Goal: Information Seeking & Learning: Learn about a topic

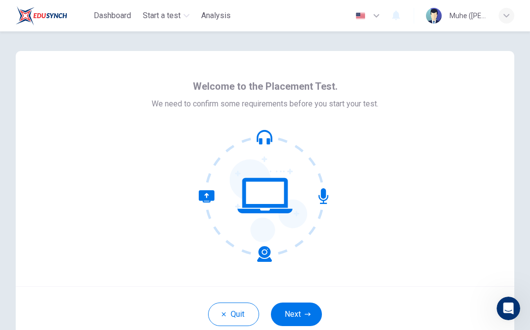
click at [304, 298] on div "Quit Next" at bounding box center [265, 314] width 499 height 55
click at [304, 318] on button "Next" at bounding box center [296, 315] width 51 height 24
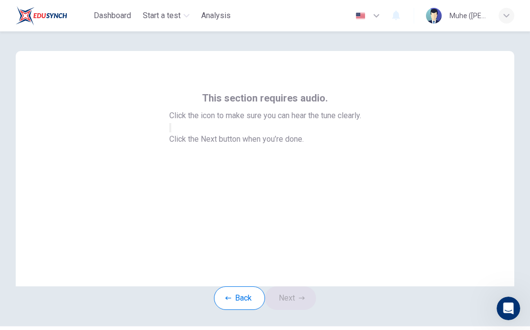
click at [170, 130] on icon "button" at bounding box center [170, 130] width 0 height 0
click at [171, 133] on button "button" at bounding box center [170, 127] width 2 height 9
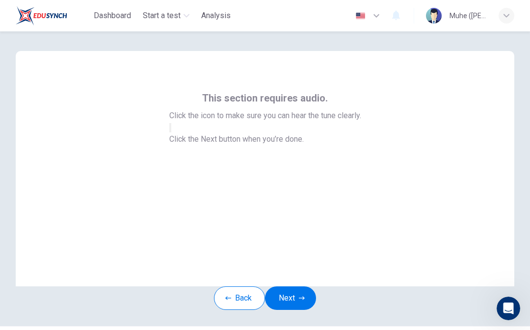
click at [171, 133] on button "button" at bounding box center [170, 127] width 2 height 9
click at [304, 301] on icon "button" at bounding box center [302, 299] width 6 height 6
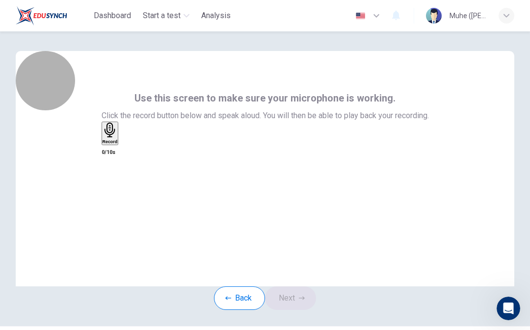
click at [118, 144] on div "Record" at bounding box center [110, 134] width 15 height 22
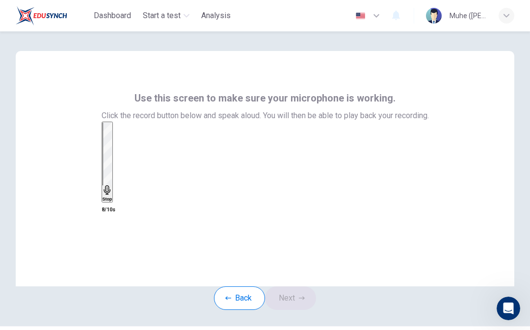
click at [112, 175] on div "Stop" at bounding box center [108, 162] width 10 height 79
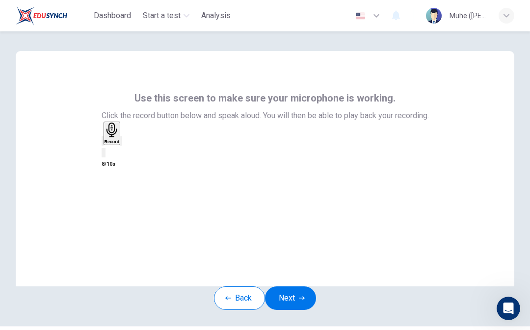
click at [297, 159] on div "Record" at bounding box center [265, 140] width 327 height 37
click at [121, 143] on icon "button" at bounding box center [121, 143] width 0 height 0
click at [120, 144] on div "Record" at bounding box center [112, 134] width 15 height 22
click at [112, 164] on div "Stop" at bounding box center [108, 162] width 10 height 79
click at [121, 143] on icon "button" at bounding box center [121, 143] width 0 height 0
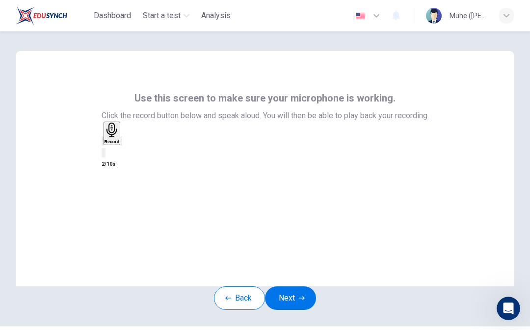
click at [120, 144] on div "Record" at bounding box center [112, 134] width 15 height 22
click at [112, 186] on icon "button" at bounding box center [108, 191] width 10 height 10
click at [121, 143] on icon "button" at bounding box center [121, 143] width 0 height 0
click at [120, 138] on icon "button" at bounding box center [112, 130] width 15 height 15
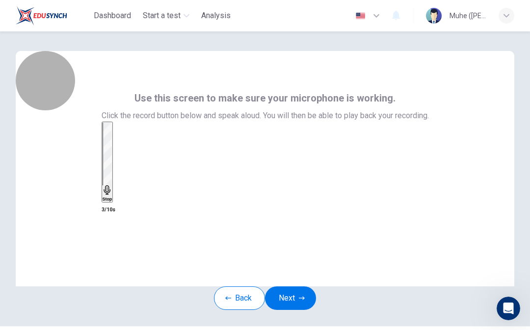
click at [112, 196] on div "Stop" at bounding box center [108, 162] width 10 height 79
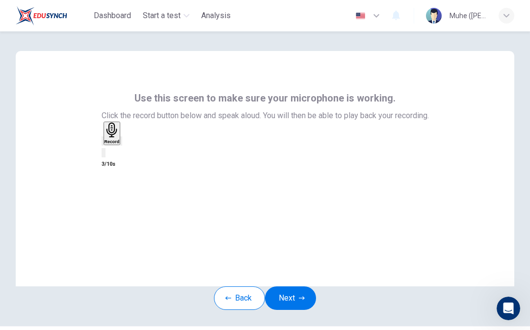
click at [121, 145] on div "button" at bounding box center [121, 140] width 0 height 7
click at [120, 144] on div "Record" at bounding box center [112, 134] width 15 height 22
click at [112, 182] on div "Stop" at bounding box center [108, 162] width 10 height 79
click at [131, 153] on icon "button" at bounding box center [127, 149] width 5 height 7
click at [121, 145] on div "button" at bounding box center [121, 140] width 0 height 7
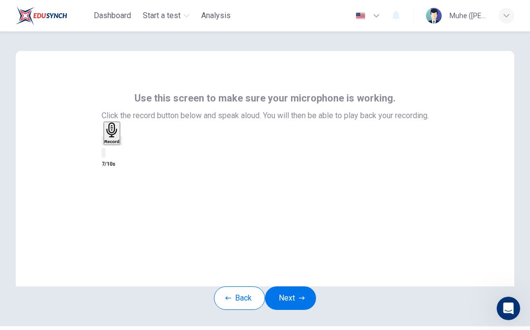
click at [120, 138] on icon "button" at bounding box center [112, 130] width 15 height 15
click at [112, 197] on h6 "Stop" at bounding box center [108, 199] width 10 height 5
click at [121, 145] on div "button" at bounding box center [121, 140] width 0 height 7
click at [121, 143] on icon "button" at bounding box center [121, 143] width 0 height 0
click at [120, 144] on h6 "Record" at bounding box center [112, 141] width 15 height 5
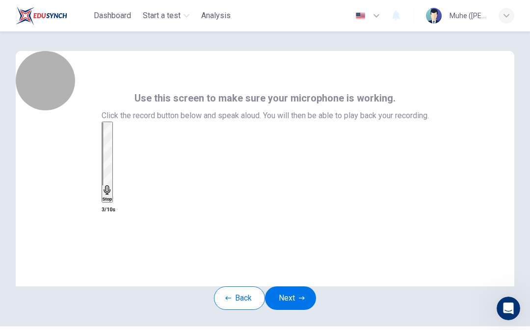
click at [112, 197] on h6 "Stop" at bounding box center [108, 199] width 10 height 5
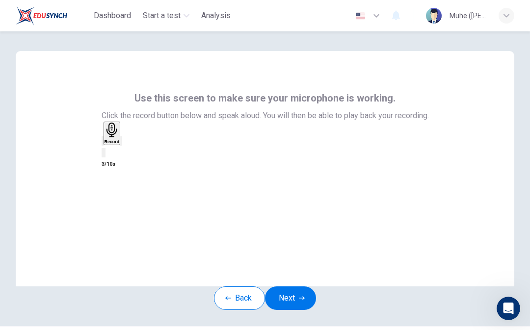
click at [121, 145] on div "button" at bounding box center [121, 140] width 0 height 7
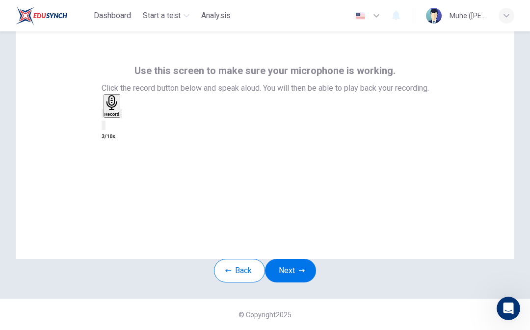
scroll to position [50, 0]
click at [103, 116] on icon "button" at bounding box center [103, 116] width 0 height 0
click at [118, 117] on h6 "Record" at bounding box center [110, 114] width 15 height 5
click at [112, 169] on h6 "Stop" at bounding box center [108, 171] width 10 height 5
click at [317, 131] on div "Record" at bounding box center [265, 112] width 327 height 37
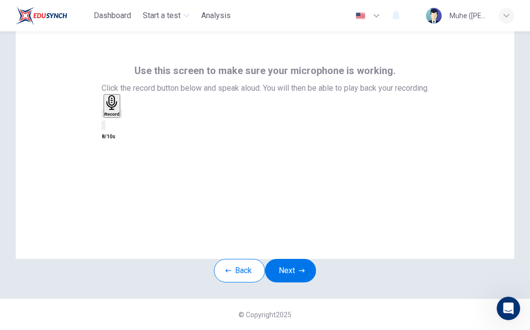
click at [121, 117] on div "button" at bounding box center [121, 113] width 0 height 7
click at [103, 116] on icon "button" at bounding box center [103, 116] width 0 height 0
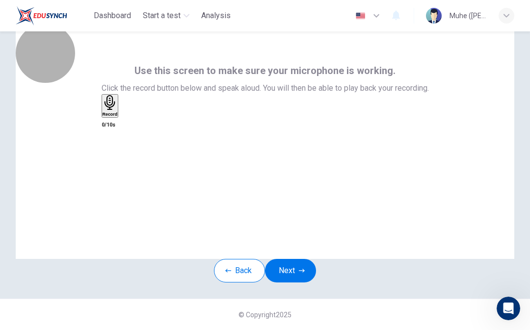
click at [118, 117] on h6 "Record" at bounding box center [110, 114] width 15 height 5
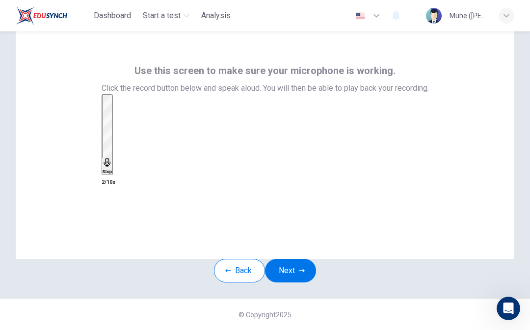
click at [112, 144] on div "Stop" at bounding box center [108, 134] width 10 height 79
click at [121, 117] on div "button" at bounding box center [121, 113] width 0 height 7
click at [303, 270] on button "Next" at bounding box center [290, 271] width 51 height 24
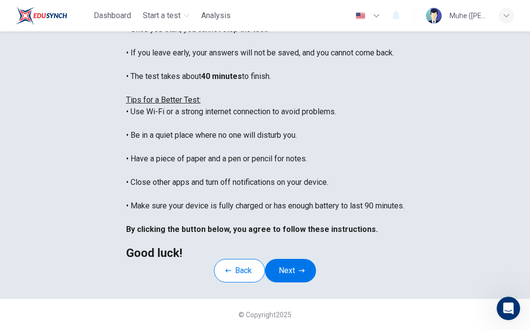
click at [314, 261] on button "Next" at bounding box center [290, 271] width 51 height 24
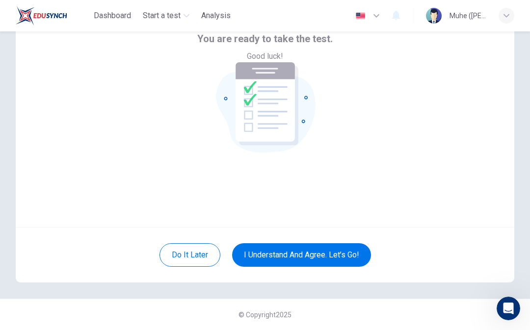
click at [354, 254] on button "I understand and agree. Let’s go!" at bounding box center [301, 255] width 139 height 24
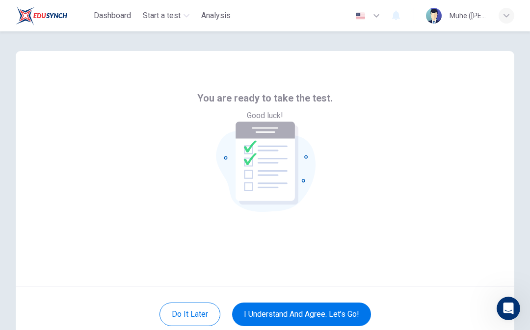
scroll to position [0, 0]
click at [339, 315] on button "I understand and agree. Let’s go!" at bounding box center [301, 315] width 139 height 24
click at [344, 322] on button "I understand and agree. Let’s go!" at bounding box center [301, 315] width 139 height 24
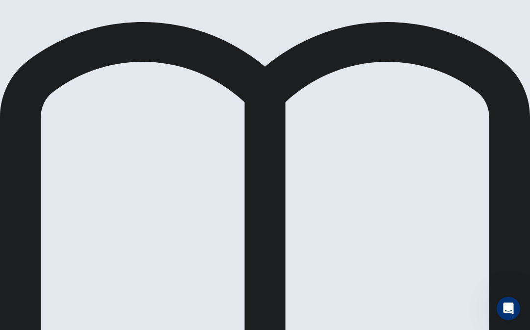
scroll to position [123, 0]
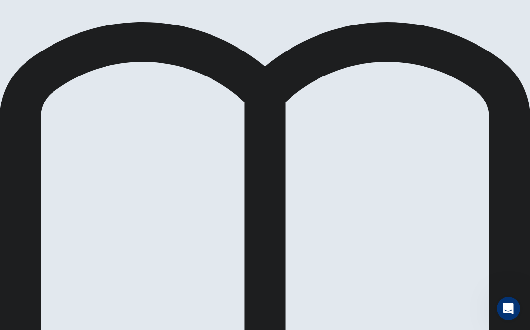
scroll to position [48, 0]
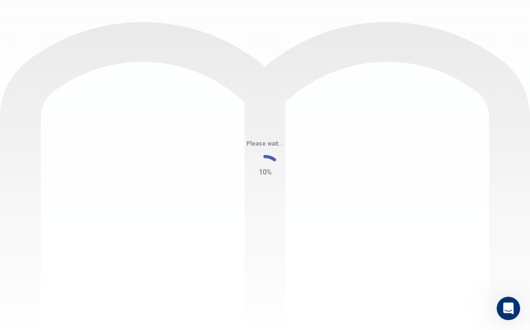
scroll to position [0, 0]
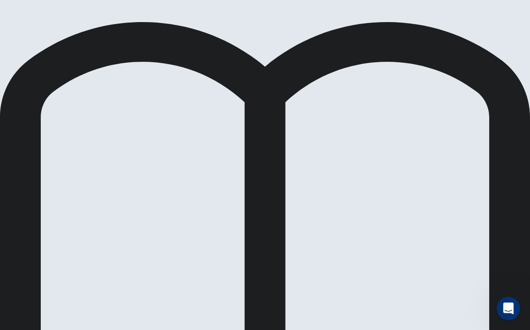
scroll to position [18, 0]
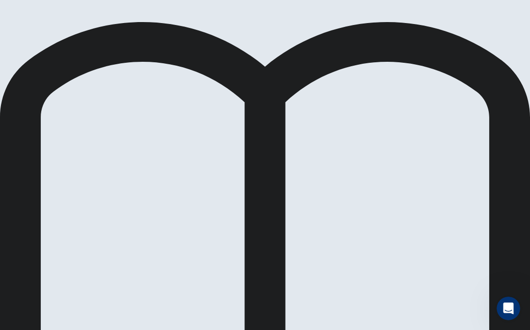
scroll to position [27, 0]
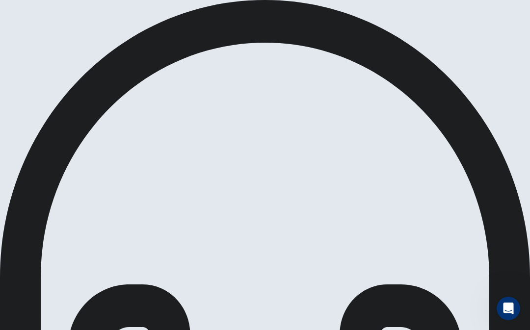
scroll to position [27, 0]
type input "6"
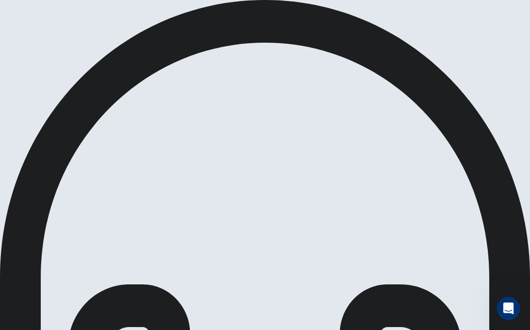
checkbox input "true"
type input "7"
checkbox input "false"
type input "7"
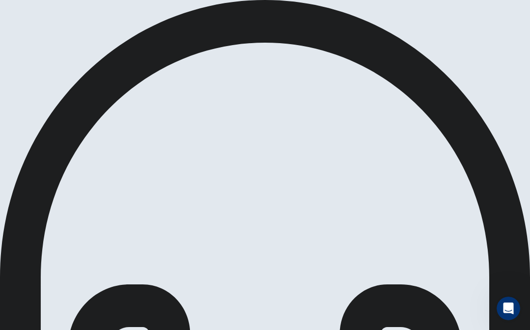
checkbox input "true"
type input "9"
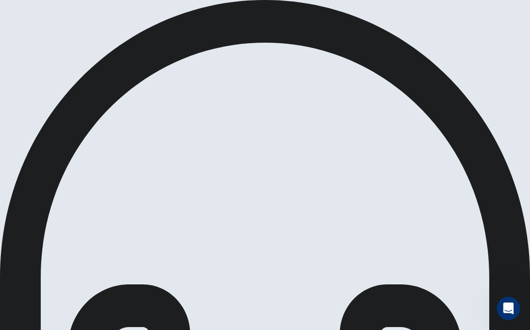
scroll to position [225, 0]
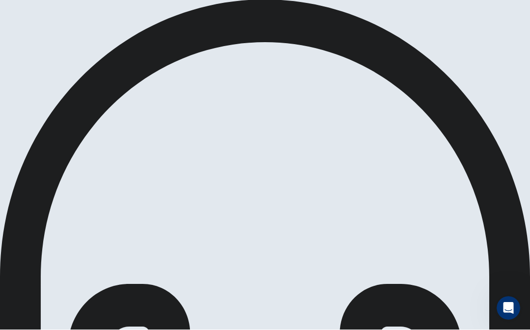
scroll to position [576, 0]
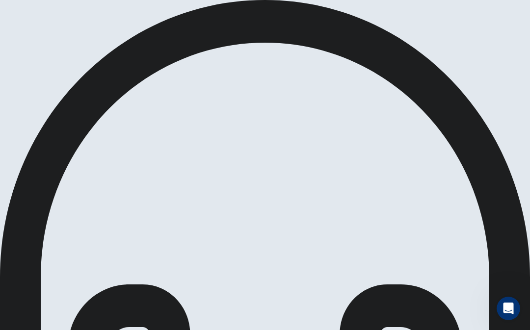
checkbox input "true"
type input "53"
checkbox input "false"
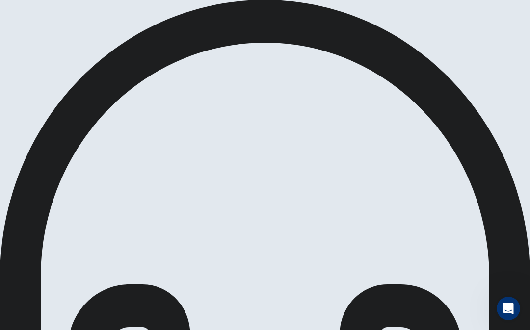
scroll to position [225, 0]
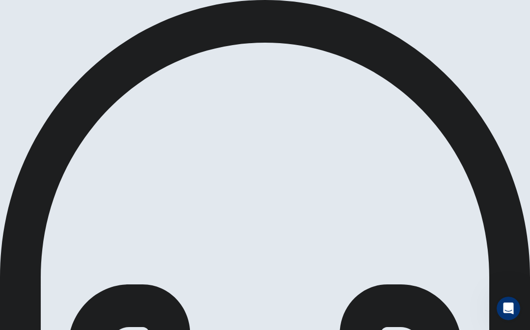
scroll to position [0, 0]
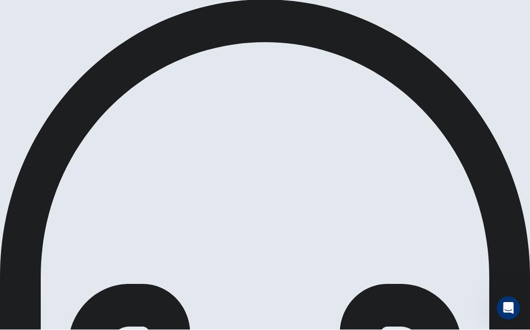
scroll to position [173, 0]
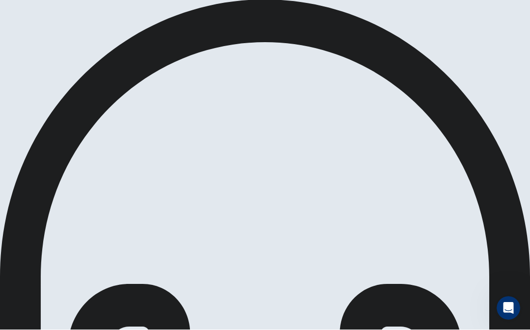
scroll to position [660, 0]
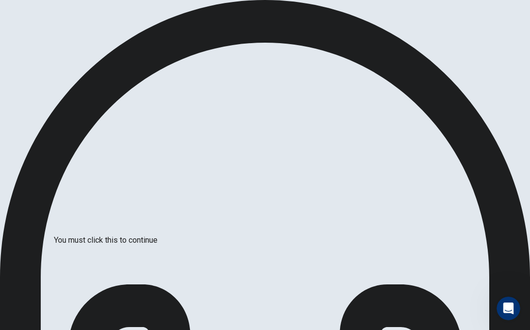
scroll to position [0, 0]
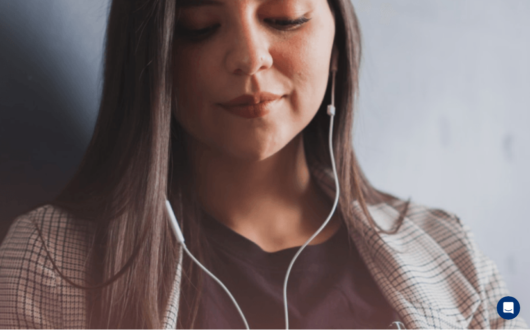
scroll to position [0, 0]
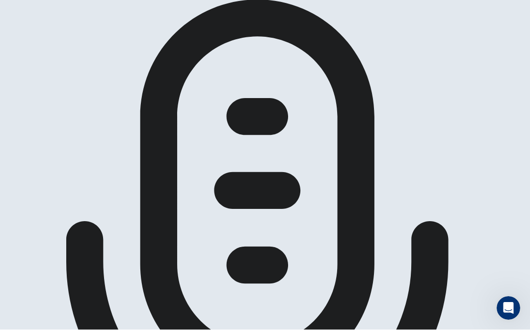
scroll to position [217, 0]
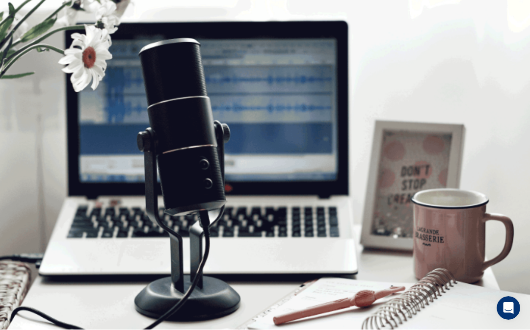
scroll to position [0, 0]
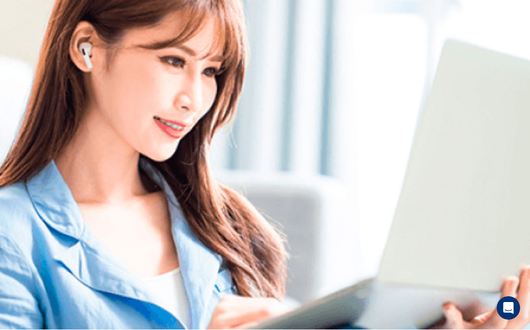
scroll to position [159, 0]
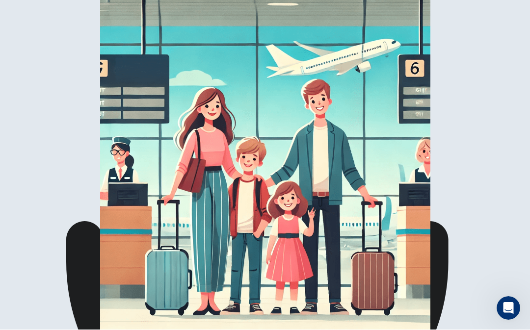
click at [333, 203] on img at bounding box center [265, 165] width 530 height 330
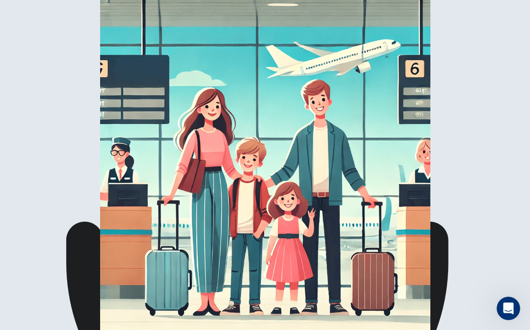
scroll to position [33, 0]
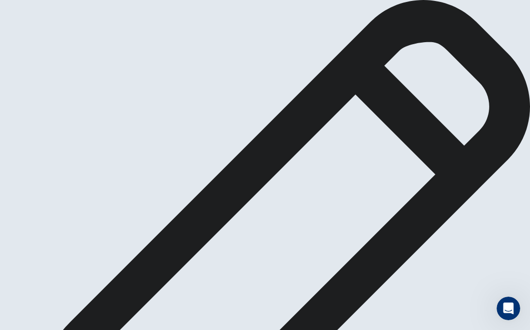
scroll to position [121, 0]
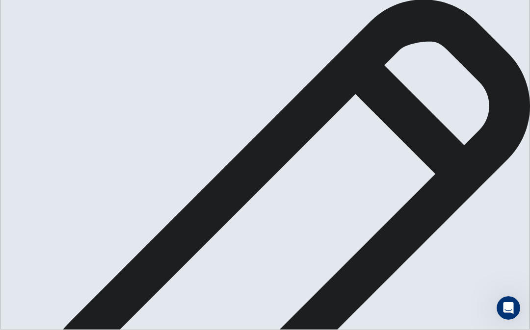
scroll to position [87, 0]
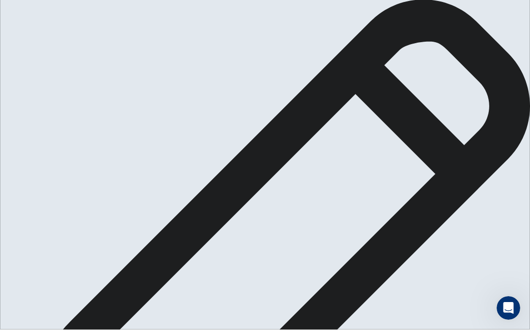
type textarea "G"
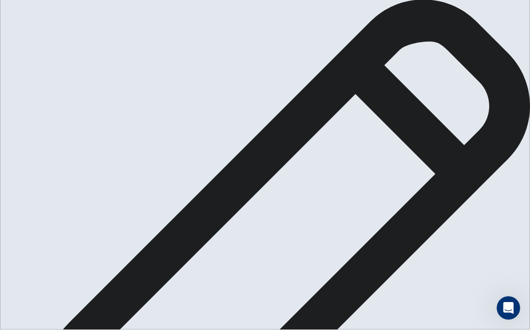
type textarea "In the Chinese culture, I think the [DATE] is a important celebration in the [G…"
